Goal: Task Accomplishment & Management: Manage account settings

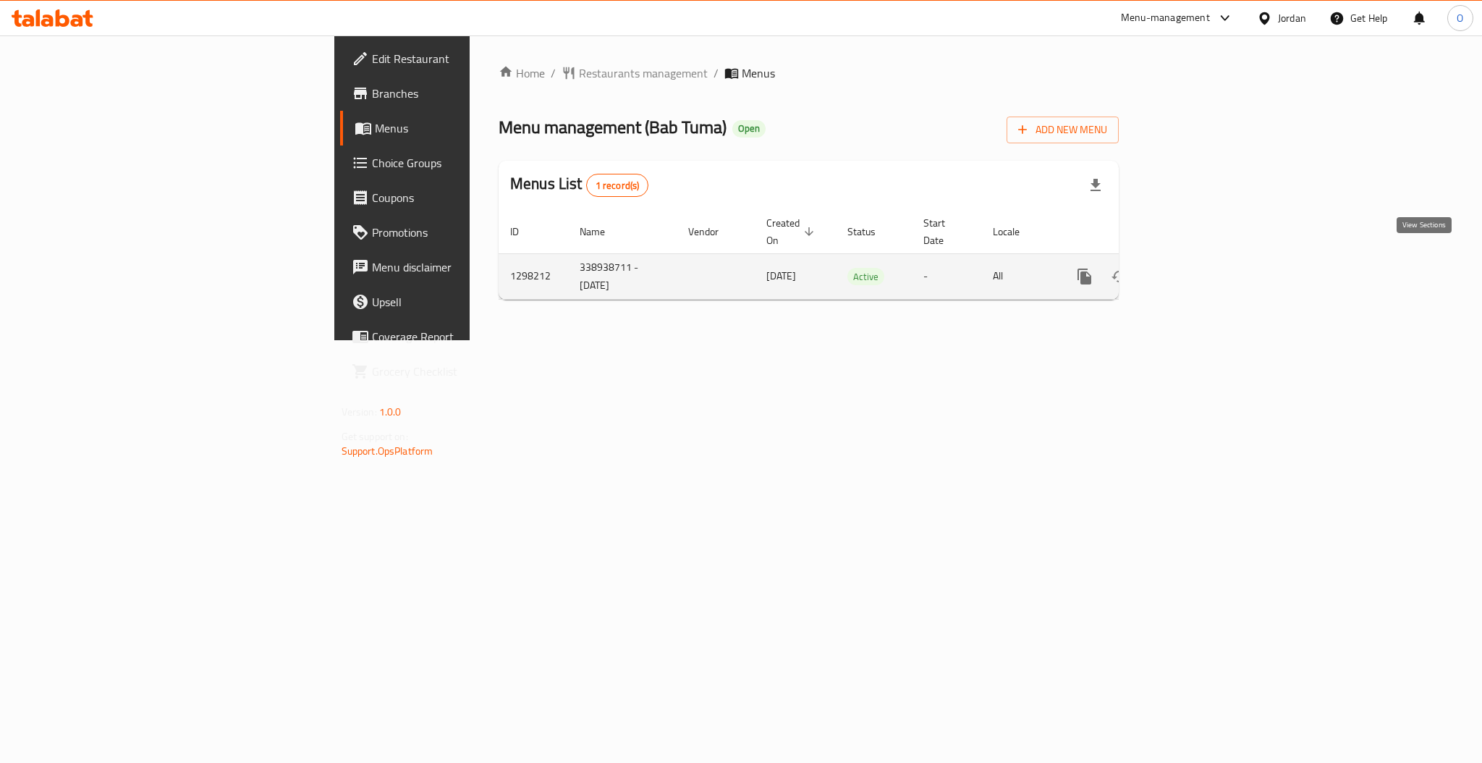
click at [1197, 268] on icon "enhanced table" at bounding box center [1188, 276] width 17 height 17
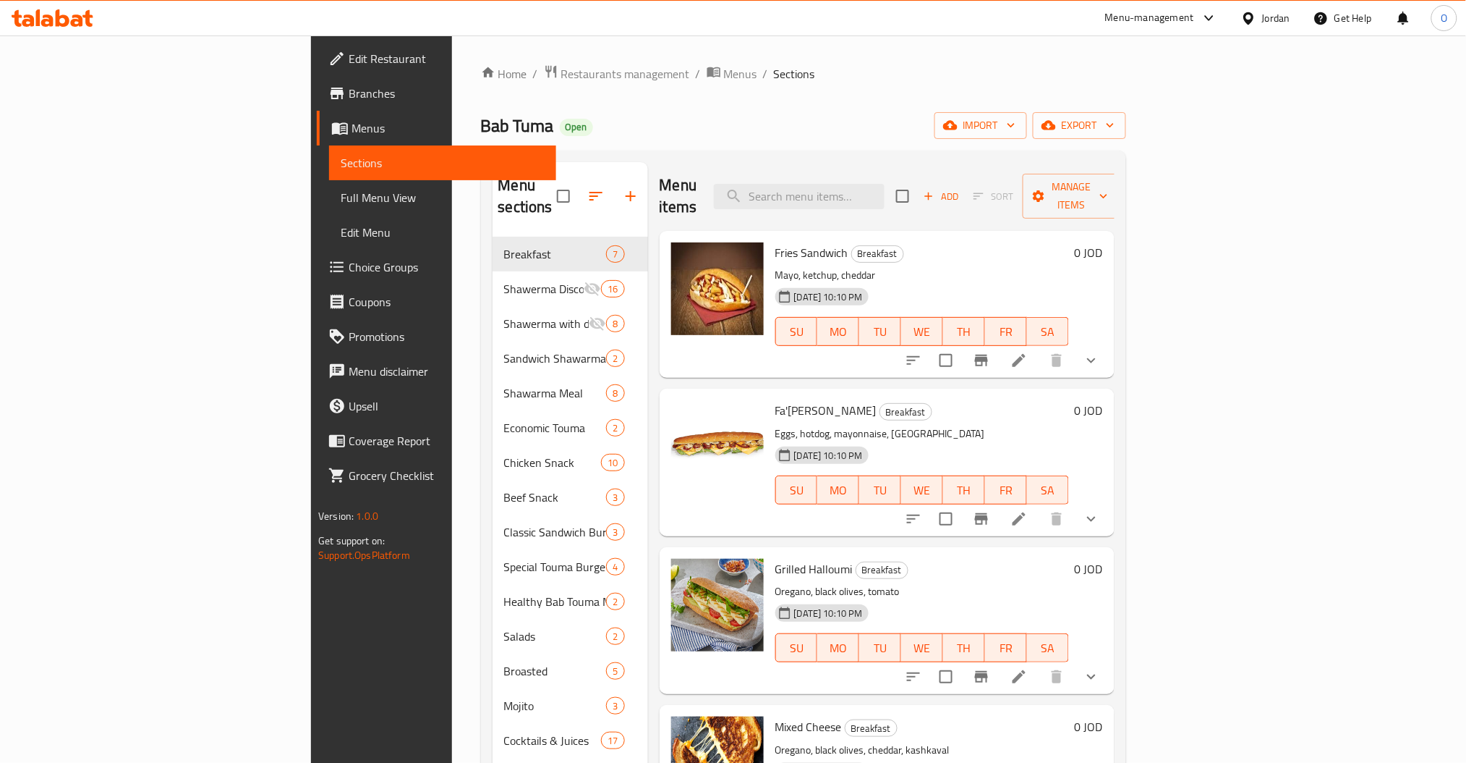
click at [349, 260] on span "Choice Groups" at bounding box center [447, 266] width 196 height 17
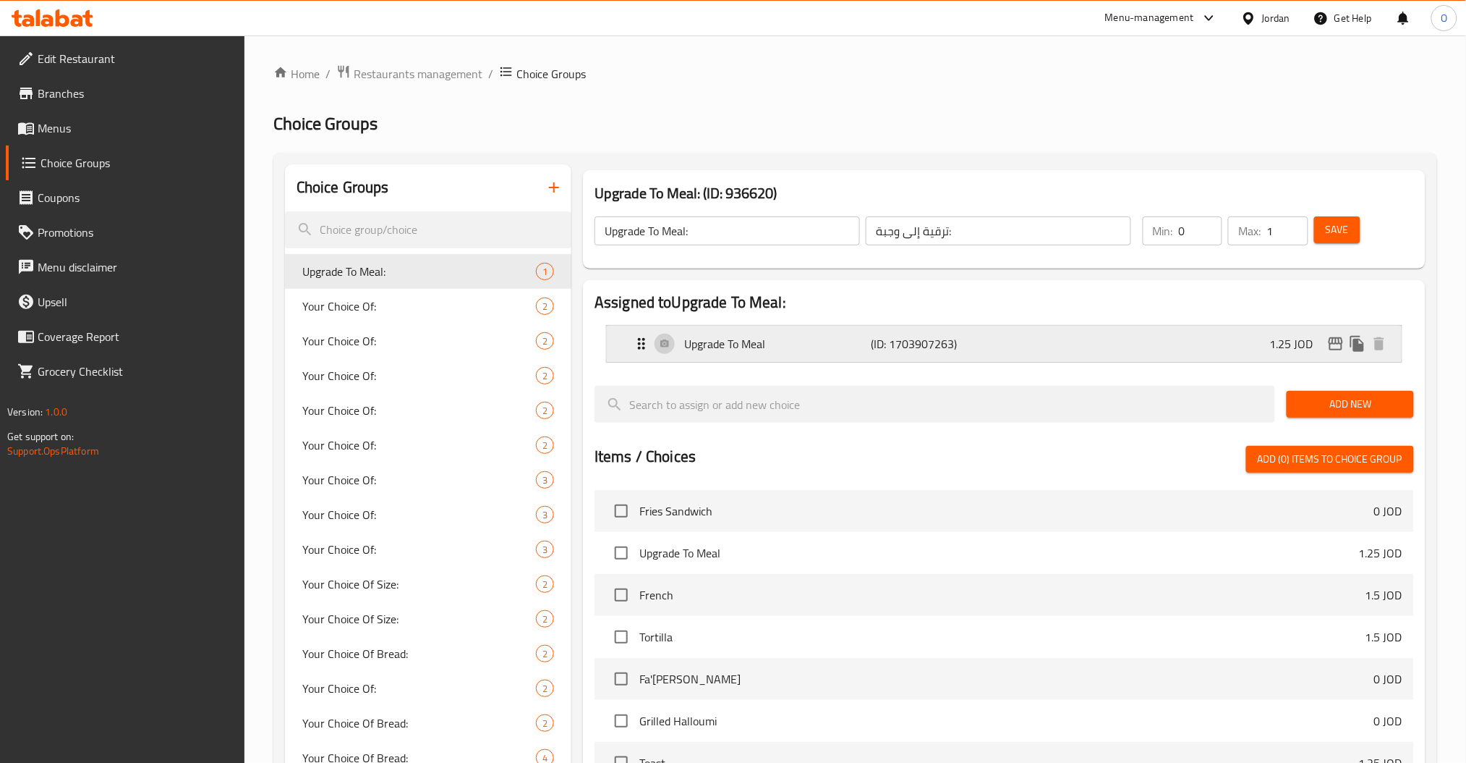
click at [710, 343] on p "Upgrade To Meal" at bounding box center [777, 343] width 187 height 17
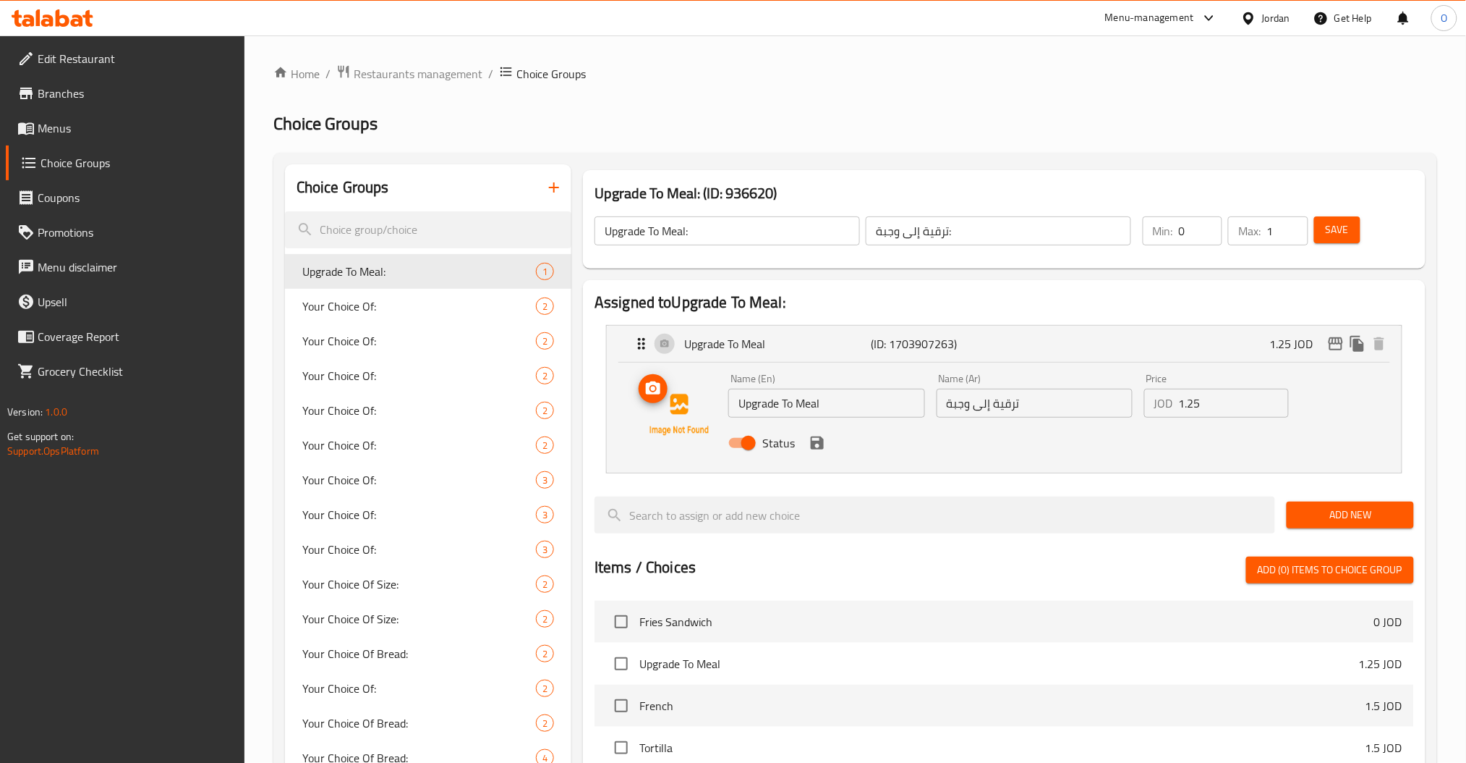
click at [674, 444] on img at bounding box center [679, 414] width 93 height 93
click at [390, 318] on div "Your Choice Of: 2" at bounding box center [428, 306] width 286 height 35
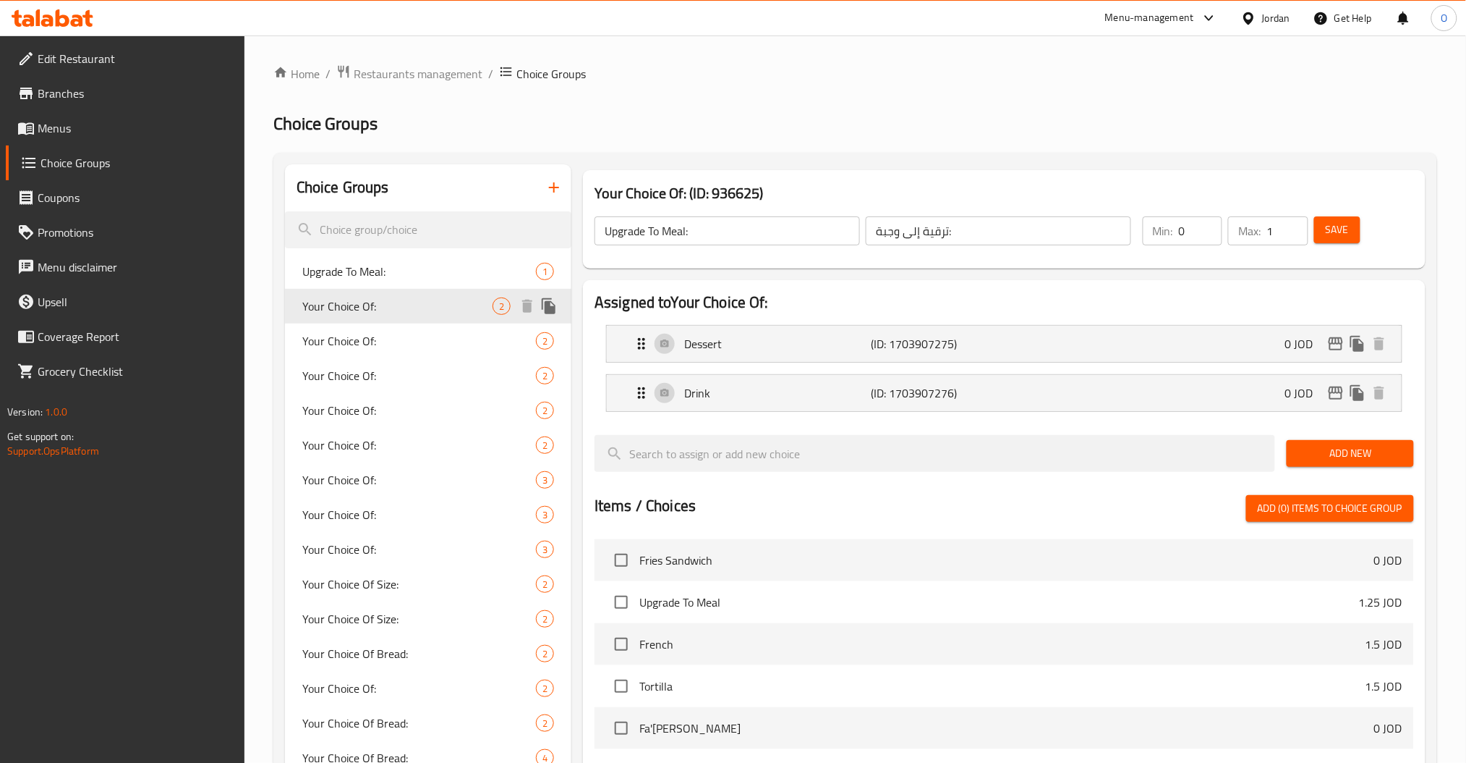
type input "Your Choice Of:"
type input "إختيارك من:"
type input "1"
click at [387, 277] on span "Upgrade To Meal:" at bounding box center [419, 271] width 234 height 17
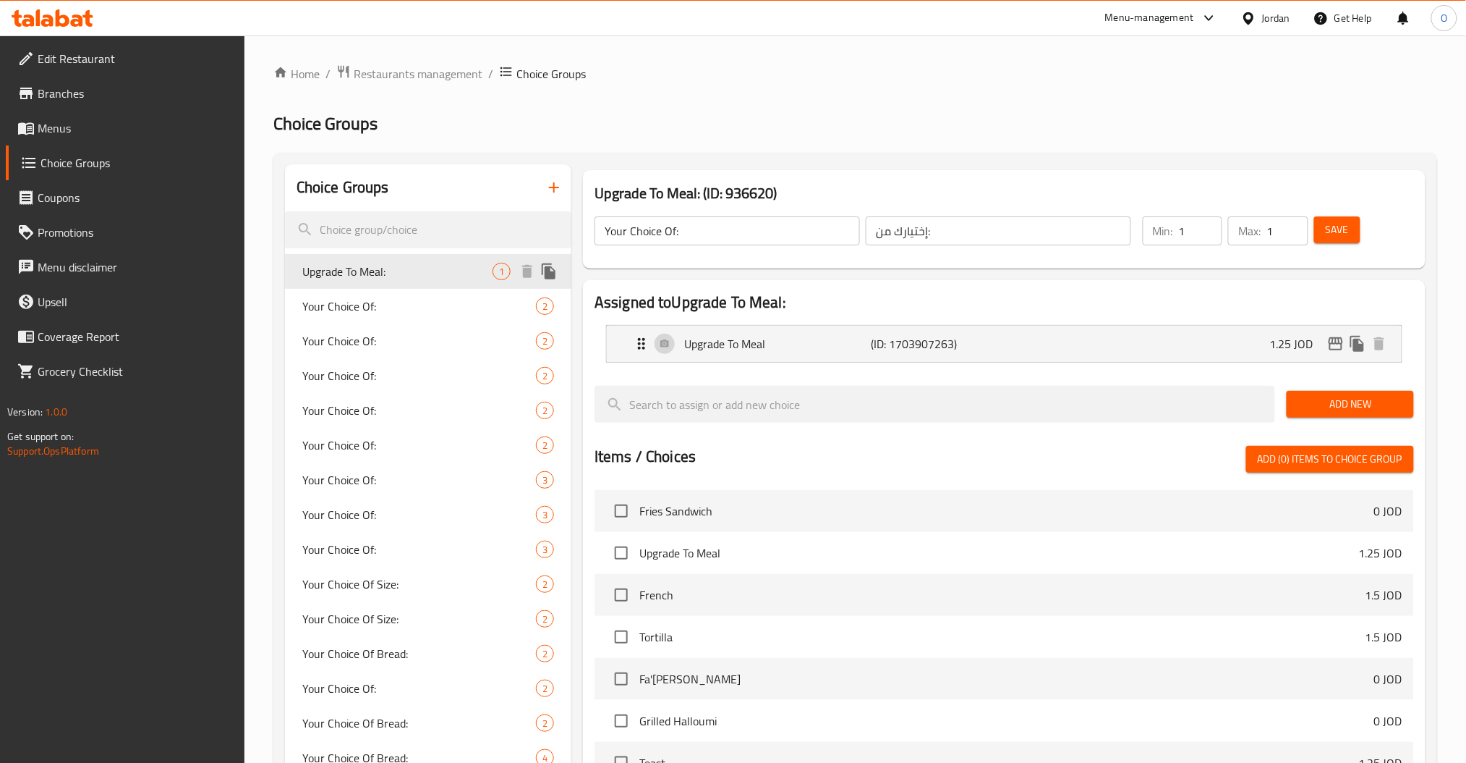
type input "Upgrade To Meal:"
type input "ترقية إلى وجبة:"
type input "0"
click at [846, 331] on div "Upgrade To Meal (ID: 1703907263) 1.25 JOD" at bounding box center [1009, 344] width 752 height 36
